Goal: Information Seeking & Learning: Find specific fact

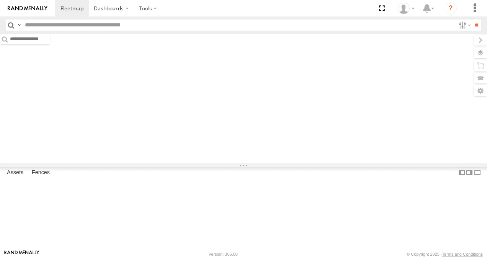
click at [0, 0] on span "Current Location" at bounding box center [0, 0] width 0 height 0
click at [94, 27] on input "text" at bounding box center [238, 25] width 433 height 11
paste input "*****"
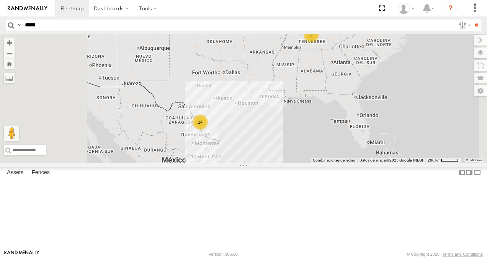
type input "*****"
click at [472, 20] on input "**" at bounding box center [476, 25] width 9 height 11
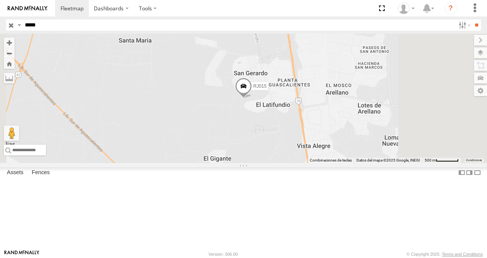
click at [0, 0] on div at bounding box center [0, 0] width 0 height 0
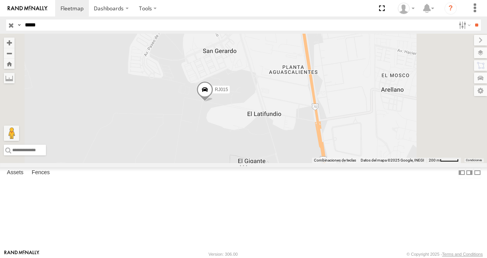
drag, startPoint x: 296, startPoint y: 131, endPoint x: 285, endPoint y: 130, distance: 10.7
click at [285, 130] on div "RJ015" at bounding box center [243, 98] width 487 height 129
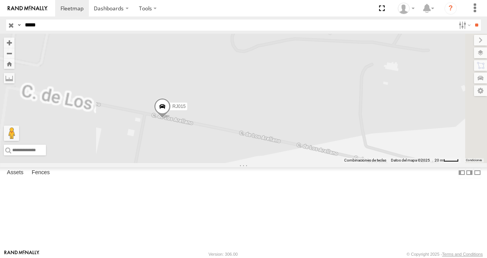
drag, startPoint x: 273, startPoint y: 138, endPoint x: 319, endPoint y: 138, distance: 45.9
click at [319, 138] on div "RJ015" at bounding box center [243, 98] width 487 height 129
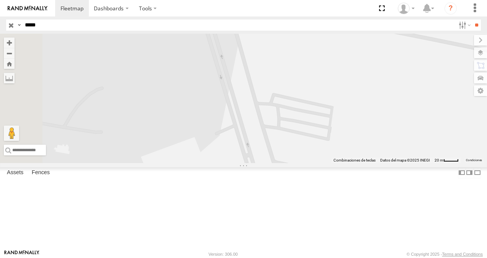
drag, startPoint x: 252, startPoint y: 136, endPoint x: 311, endPoint y: 99, distance: 69.2
click at [311, 99] on div "RJ015" at bounding box center [243, 98] width 487 height 129
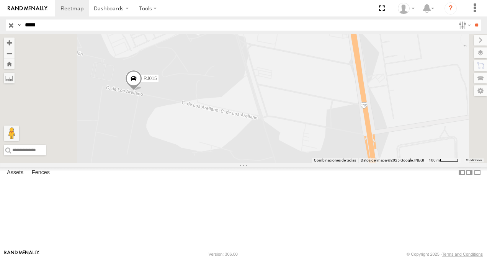
drag, startPoint x: 291, startPoint y: 132, endPoint x: 286, endPoint y: 125, distance: 8.6
click at [292, 132] on div "RJ015" at bounding box center [243, 98] width 487 height 129
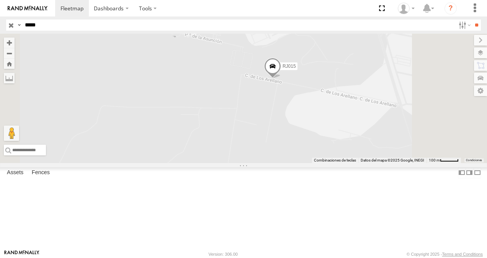
click at [0, 0] on div at bounding box center [0, 0] width 0 height 0
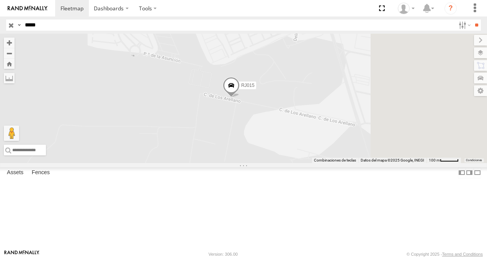
drag, startPoint x: 294, startPoint y: 114, endPoint x: 189, endPoint y: 90, distance: 107.5
click at [189, 90] on main "← Mover a la izquierda → Mover a la derecha ↑ Mover hacia arriba ↓ Mover hacia …" at bounding box center [243, 142] width 487 height 216
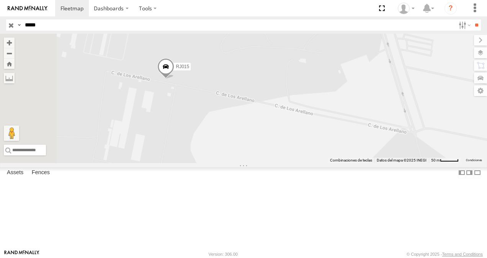
drag, startPoint x: 228, startPoint y: 128, endPoint x: 303, endPoint y: 150, distance: 78.4
click at [303, 150] on div "RJ015" at bounding box center [243, 98] width 487 height 129
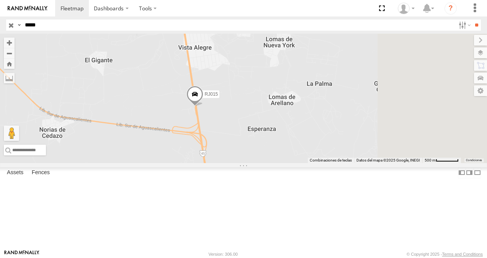
drag, startPoint x: 293, startPoint y: 111, endPoint x: 247, endPoint y: 118, distance: 46.9
click at [247, 118] on div "RJ015" at bounding box center [243, 98] width 487 height 129
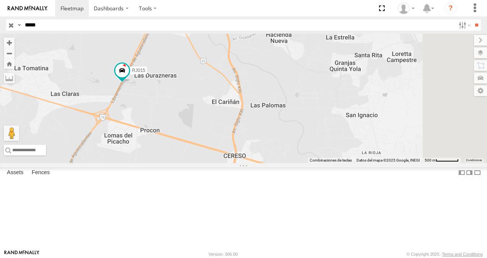
drag, startPoint x: 268, startPoint y: 108, endPoint x: 206, endPoint y: 102, distance: 62.6
click at [203, 103] on div "RJ015" at bounding box center [243, 98] width 487 height 129
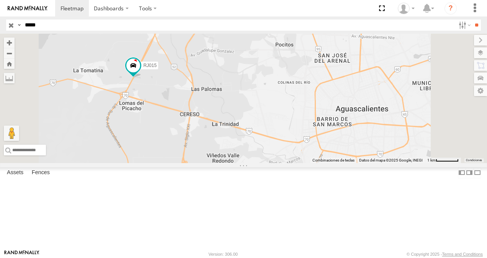
drag, startPoint x: 297, startPoint y: 158, endPoint x: 327, endPoint y: 171, distance: 32.7
click at [327, 163] on div "RJ015" at bounding box center [243, 98] width 487 height 129
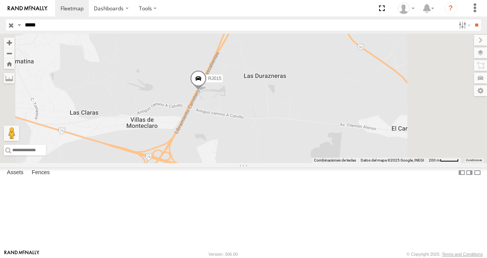
drag, startPoint x: 334, startPoint y: 142, endPoint x: 304, endPoint y: 140, distance: 30.3
click at [304, 140] on div "RJ015" at bounding box center [243, 98] width 487 height 129
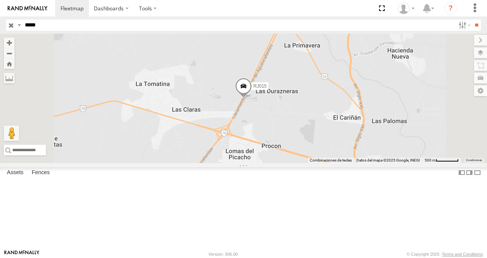
click at [252, 99] on span at bounding box center [243, 88] width 17 height 21
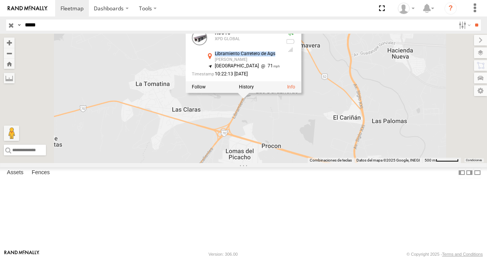
drag, startPoint x: 310, startPoint y: 96, endPoint x: 372, endPoint y: 99, distance: 62.0
click at [280, 63] on div "Libramiento Carretero de Ags [PERSON_NAME] 21.8981 , -102.39405" at bounding box center [242, 58] width 74 height 12
copy div "Libramiento Carretero de Ags"
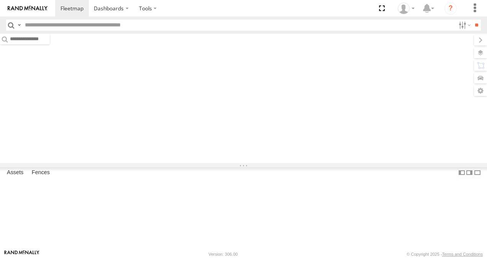
type input "*****"
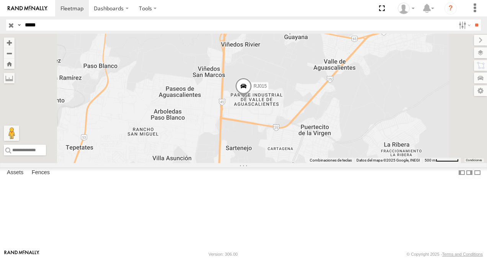
click at [252, 98] on span at bounding box center [243, 88] width 17 height 21
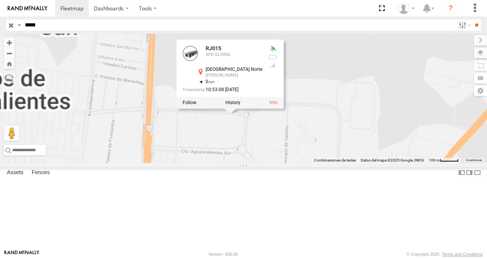
click at [299, 157] on div "RJ015 RJ015 XPD GLOBAL Circuito Aguascalientes Norte Jesús María 21.96687 , -10…" at bounding box center [243, 98] width 487 height 129
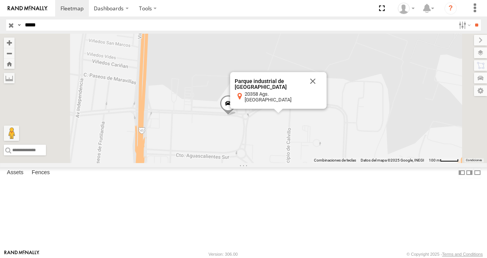
click at [371, 109] on div "RJ015 Parque industrial de Valle de Aguascalientes Parque industrial de Valle d…" at bounding box center [243, 98] width 487 height 129
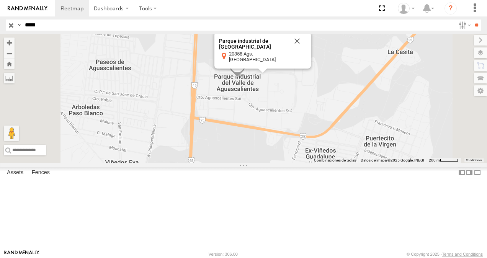
drag, startPoint x: 355, startPoint y: 89, endPoint x: 313, endPoint y: 85, distance: 41.9
click at [311, 69] on div "Parque industrial de Valle de Aguascalientes Parque industrial de Valle de Agua…" at bounding box center [262, 50] width 96 height 37
copy div "Parque industrial de Valle de Aguascalientes"
